Goal: Find specific page/section: Find specific page/section

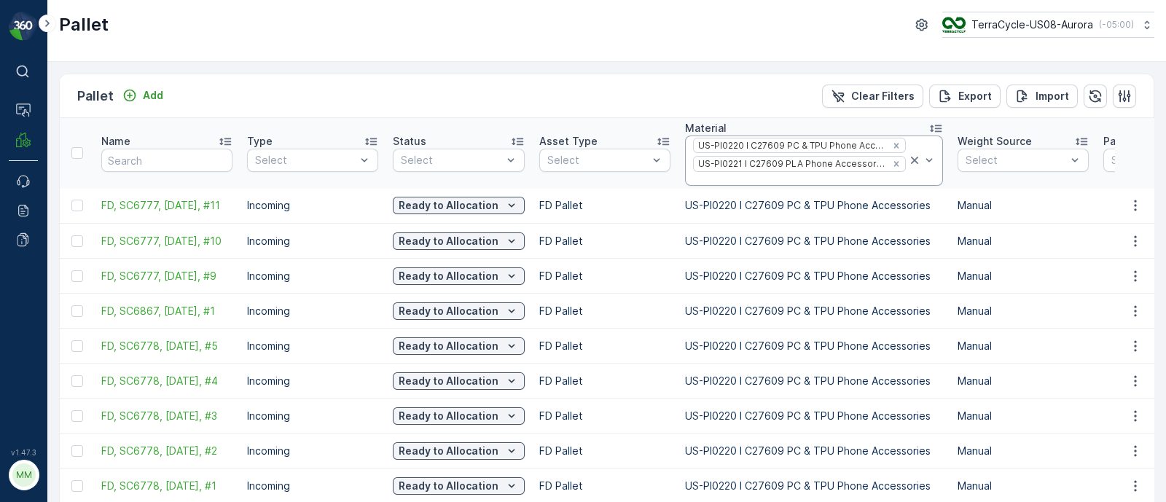
click at [757, 181] on div at bounding box center [800, 180] width 216 height 12
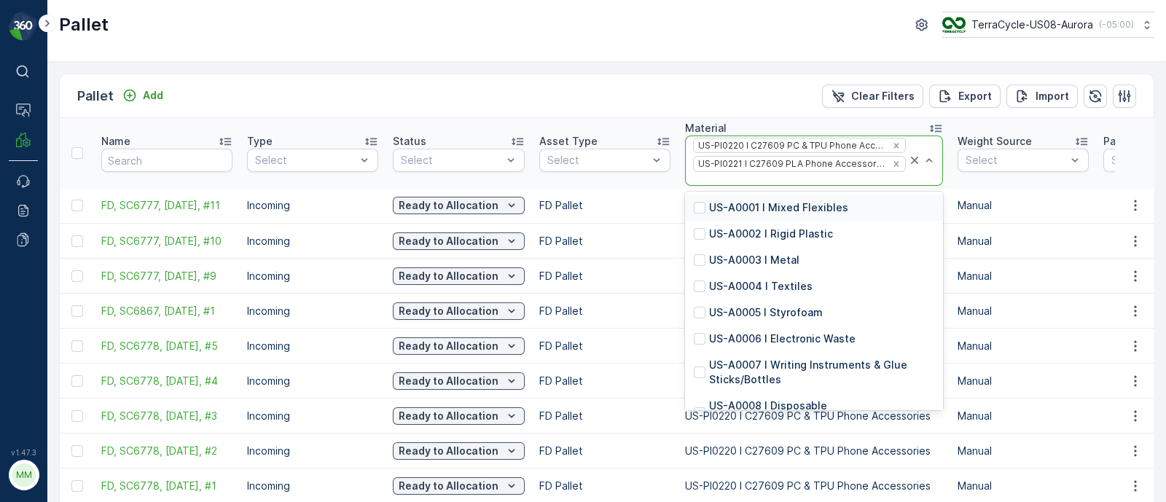
paste input "0077"
type input "0077"
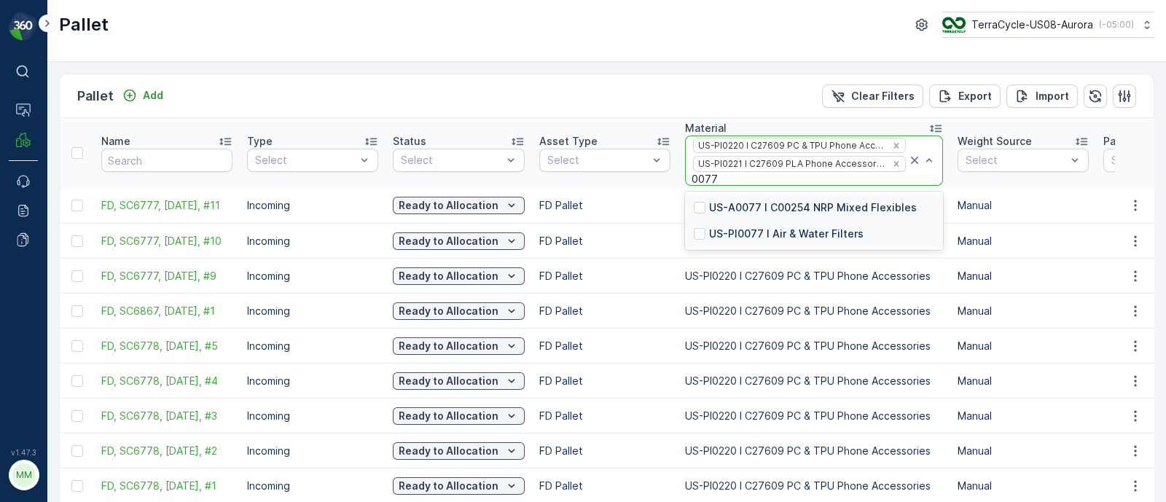
click at [774, 233] on p "US-PI0077 I Air & Water Filters" at bounding box center [786, 234] width 155 height 15
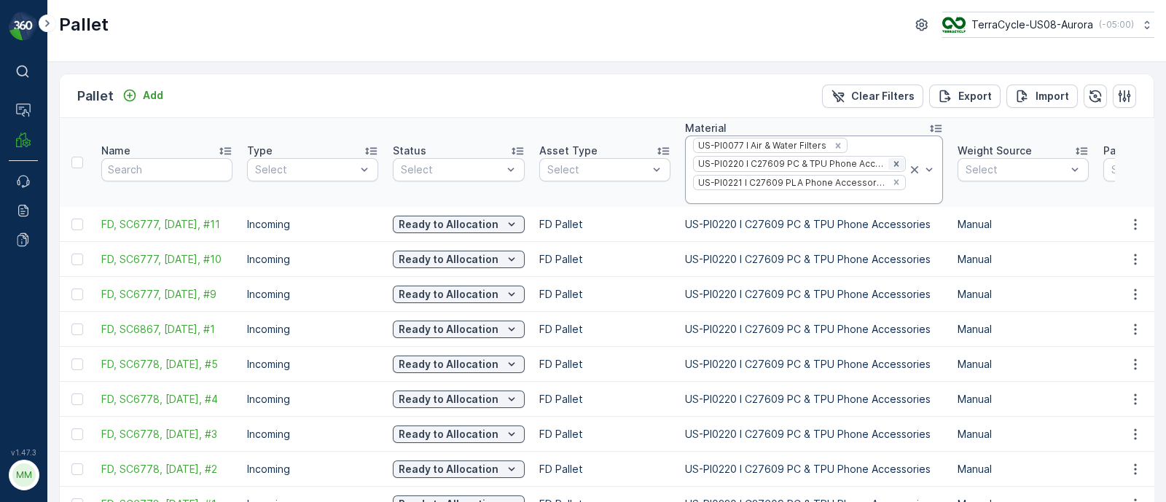
click at [892, 163] on icon "Remove US-PI0220 I C27609 PC & TPU Phone Accessories" at bounding box center [897, 164] width 10 height 10
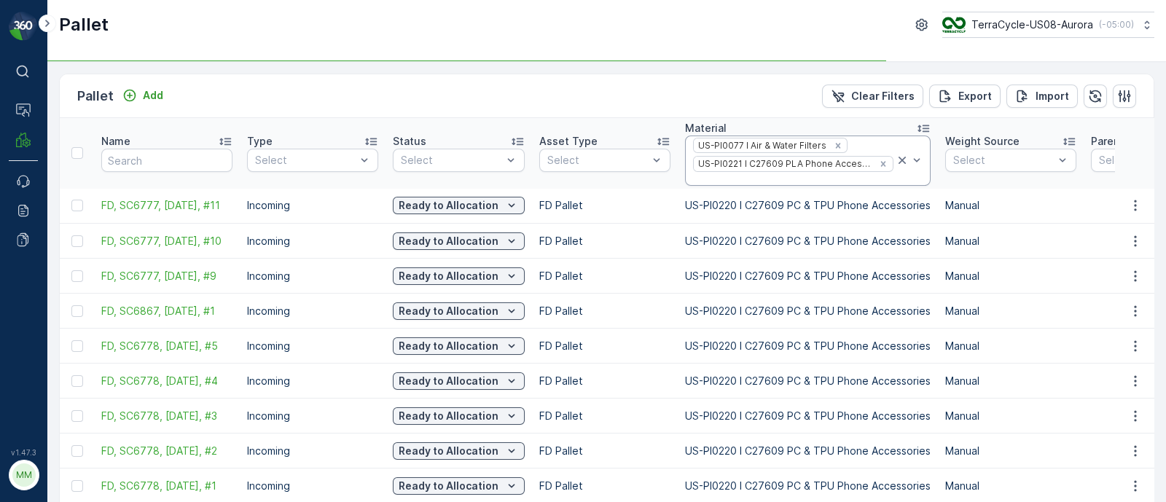
click at [881, 162] on div "US-PI0077 I Air & Water Filters US-PI0221 I C27609 PLA Phone Accessories" at bounding box center [808, 161] width 246 height 50
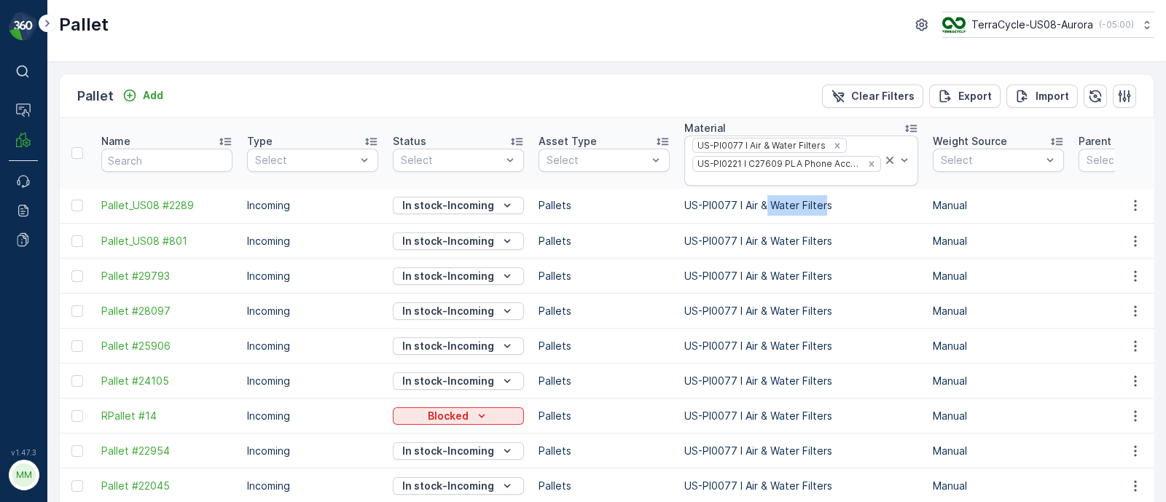
drag, startPoint x: 822, startPoint y: 206, endPoint x: 779, endPoint y: 208, distance: 43.1
click at [770, 212] on td "US-PI0077 I Air & Water Filters" at bounding box center [801, 206] width 249 height 35
drag, startPoint x: 835, startPoint y: 203, endPoint x: 679, endPoint y: 217, distance: 157.4
click at [679, 217] on td "US-PI0077 I Air & Water Filters" at bounding box center [801, 206] width 249 height 35
copy td "US-PI0077 I Air & Water Filters"
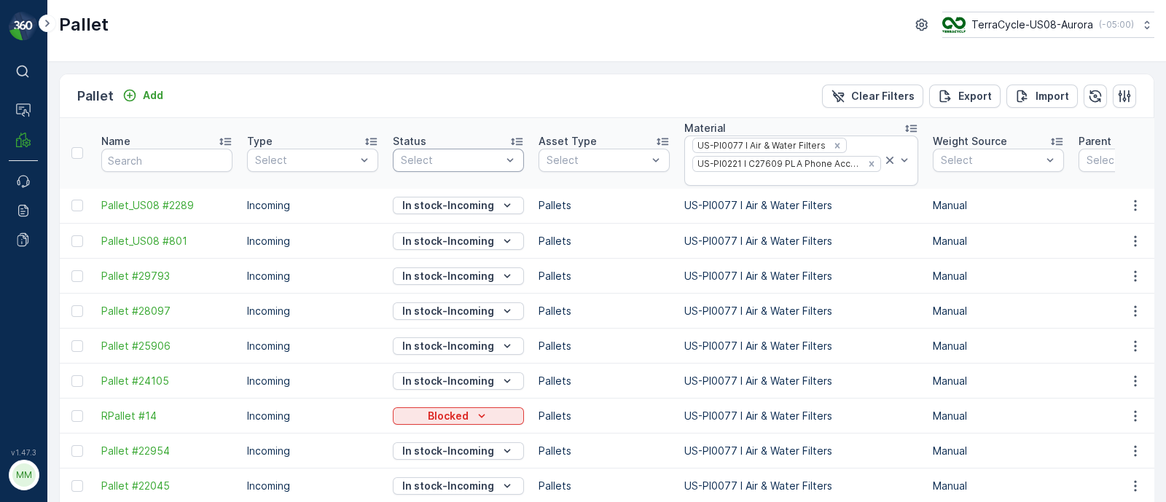
click at [441, 161] on div at bounding box center [452, 161] width 104 height 12
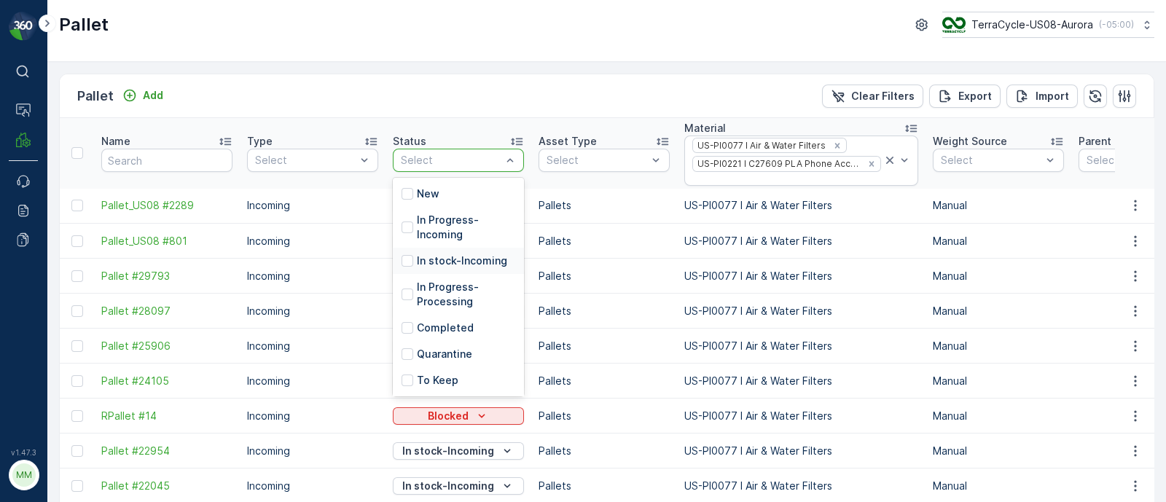
click at [439, 266] on p "In stock-Incoming" at bounding box center [462, 261] width 90 height 15
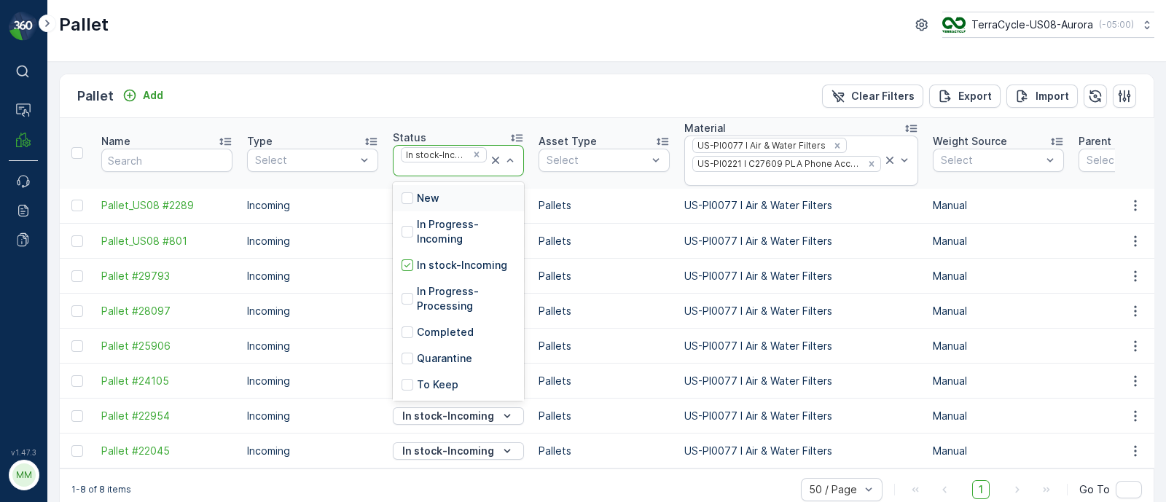
click at [467, 168] on div at bounding box center [444, 170] width 89 height 12
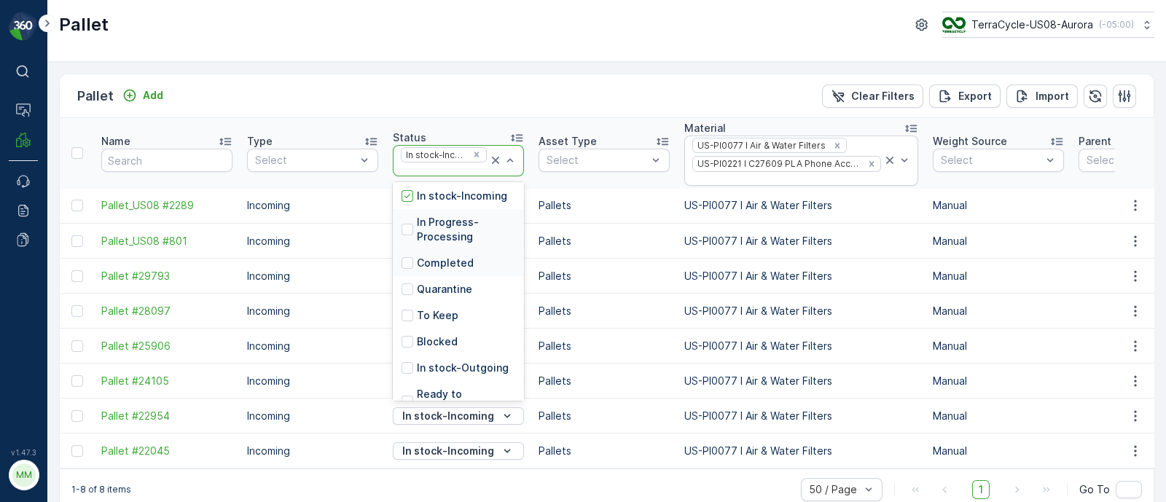
scroll to position [90, 0]
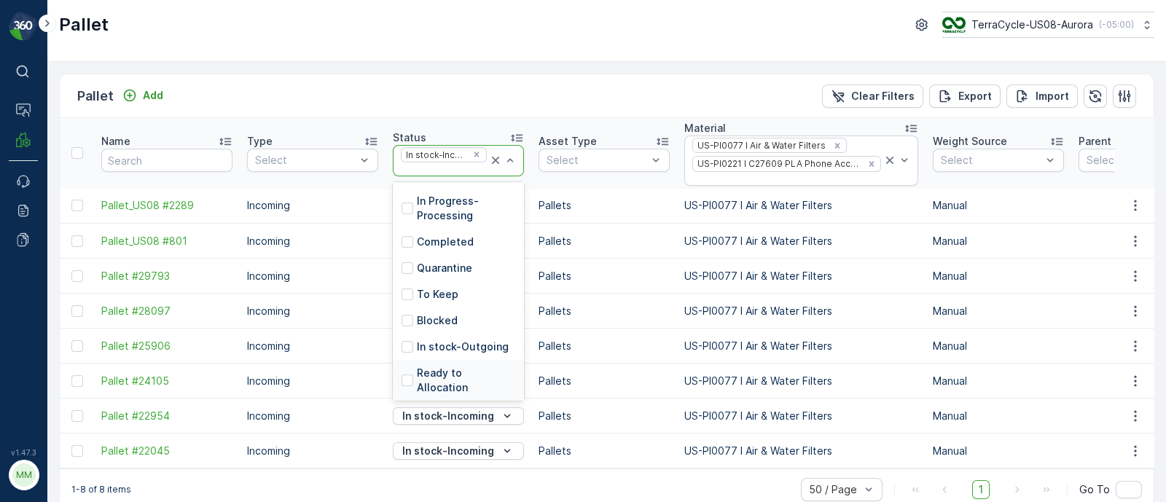
click at [451, 368] on p "Ready to Allocation" at bounding box center [466, 380] width 98 height 29
